Goal: Information Seeking & Learning: Learn about a topic

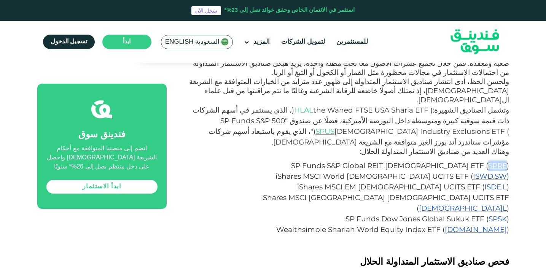
scroll to position [952, 0]
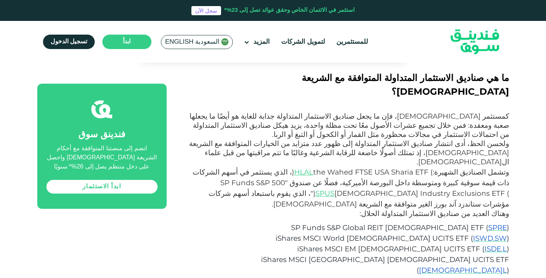
click at [523, 133] on div "الصفحة الرئيسية المدونة الامتثال للشريعة [DATE] ١" at bounding box center [273, 255] width 546 height 2277
click at [472, 234] on span "iShares MSCI World [DEMOGRAPHIC_DATA] UCITS ETF (" at bounding box center [375, 238] width 198 height 9
drag, startPoint x: 508, startPoint y: 126, endPoint x: 475, endPoint y: 126, distance: 32.4
click at [475, 234] on span "iShares MSCI World [DEMOGRAPHIC_DATA] UCITS ETF ( ISWD.SW )" at bounding box center [393, 238] width 234 height 9
click at [514, 119] on div "الصفحة الرئيسية المدونة الامتثال للشريعة [DATE] ١" at bounding box center [273, 255] width 546 height 2277
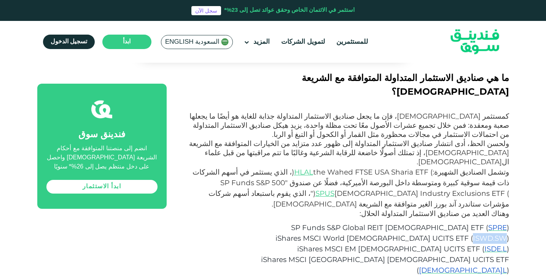
drag, startPoint x: 507, startPoint y: 126, endPoint x: 474, endPoint y: 129, distance: 33.2
click at [474, 234] on span "iShares MSCI World [DEMOGRAPHIC_DATA] UCITS ETF ( ISWD.SW )" at bounding box center [393, 238] width 234 height 9
copy span "ISWD.SW"
